Goal: Use online tool/utility: Utilize a website feature to perform a specific function

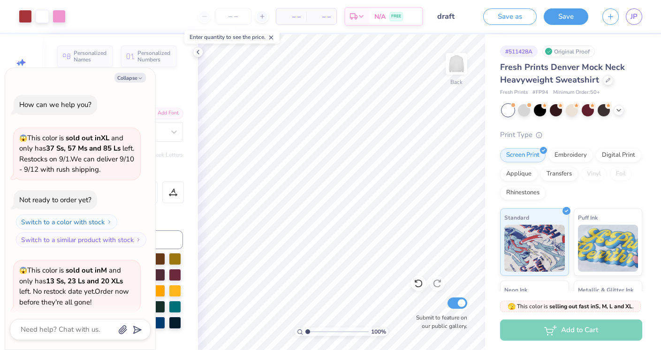
scroll to position [670, 0]
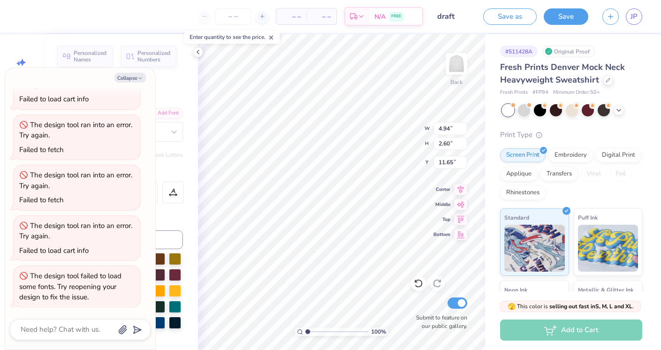
type textarea "x"
type input "16.90"
type textarea "x"
type input "16.22"
type textarea "x"
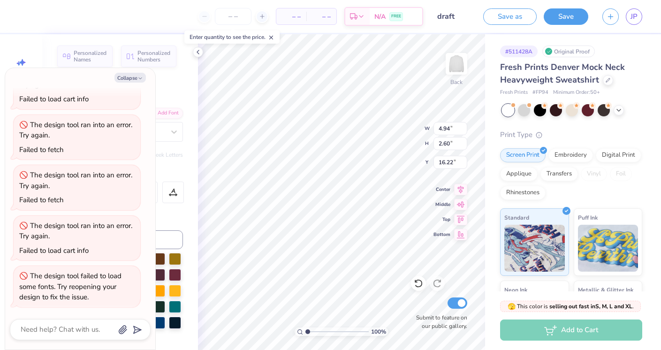
type input "5.28"
type input "2.14"
type input "16.09"
type textarea "x"
type input "17.36"
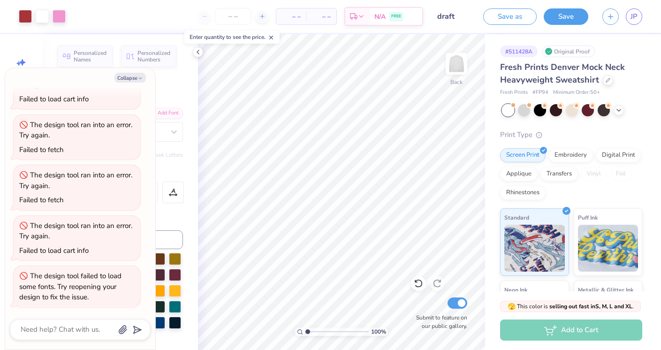
type textarea "x"
